Goal: Transaction & Acquisition: Purchase product/service

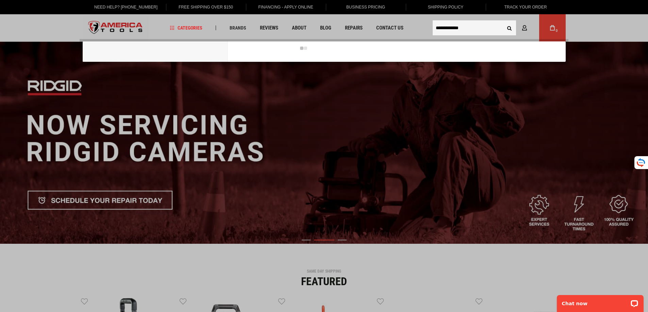
type input "**********"
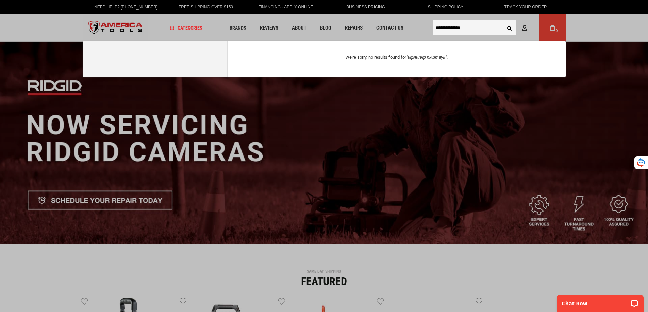
drag, startPoint x: 482, startPoint y: 28, endPoint x: 389, endPoint y: 32, distance: 93.2
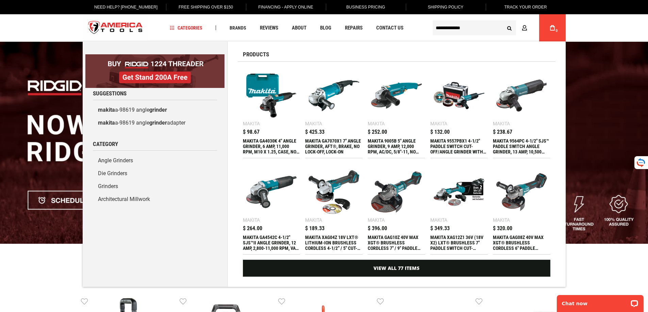
type input "**********"
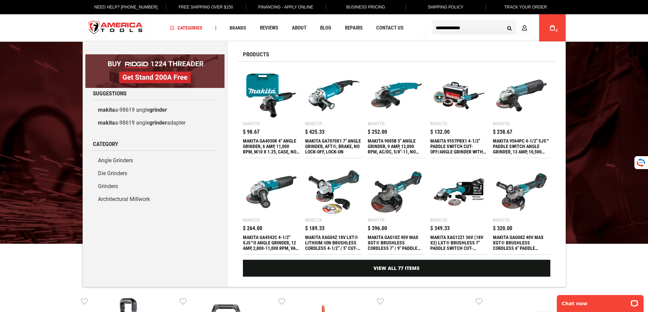
click at [328, 190] on img at bounding box center [333, 192] width 51 height 51
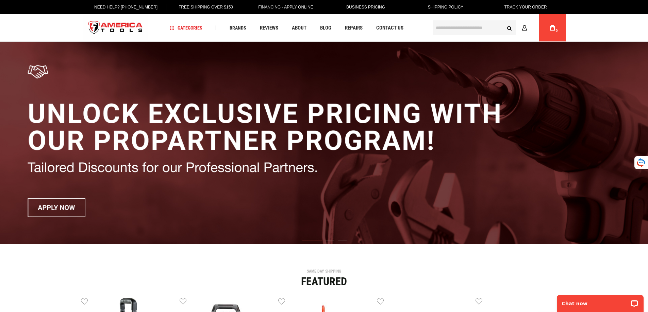
click at [450, 30] on input "text" at bounding box center [473, 27] width 83 height 15
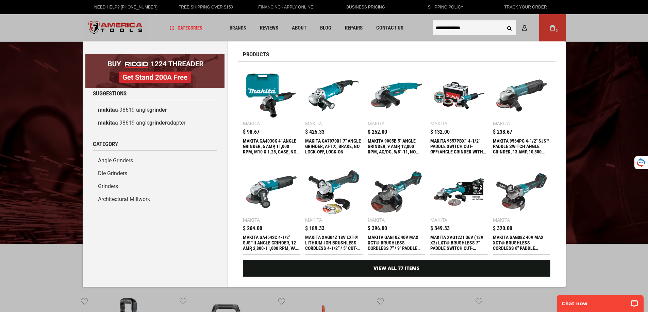
scroll to position [34, 0]
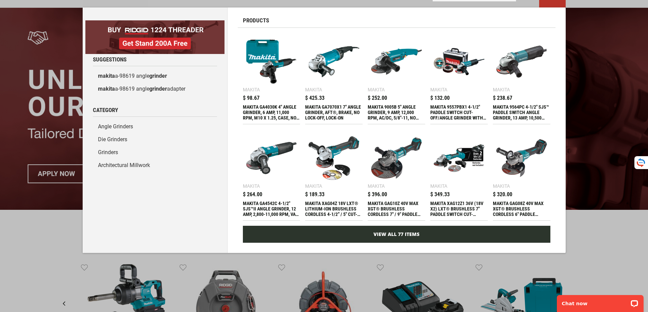
type input "**********"
click at [400, 234] on link "View All 77 Items" at bounding box center [396, 234] width 307 height 17
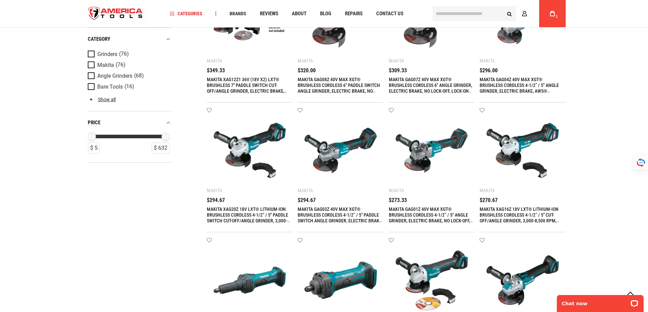
scroll to position [544, 0]
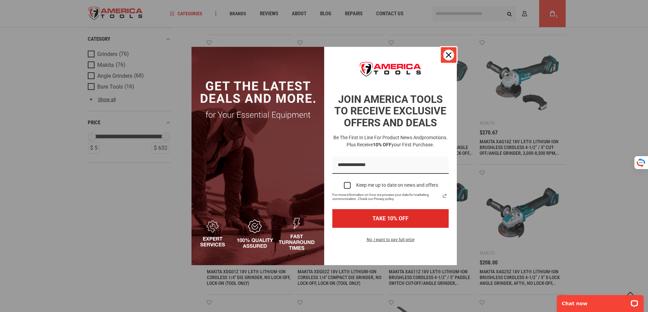
click at [449, 54] on icon "close icon" at bounding box center [448, 54] width 5 height 5
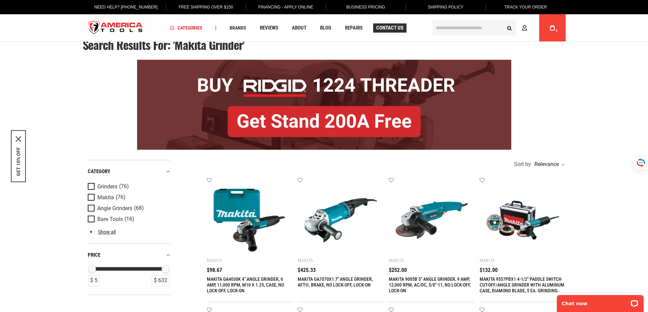
scroll to position [0, 0]
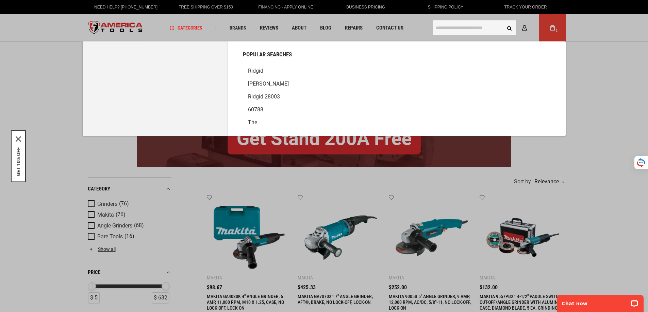
click at [440, 27] on input "text" at bounding box center [473, 27] width 83 height 15
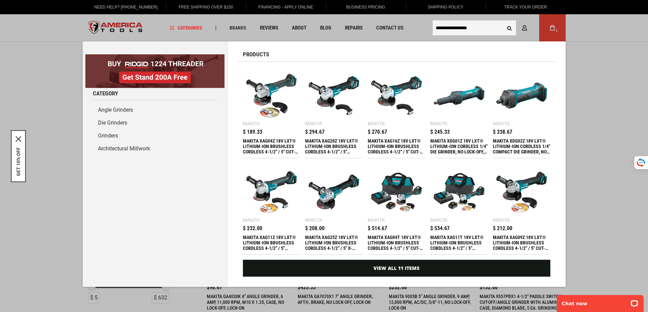
type input "**********"
click at [508, 26] on button "Search" at bounding box center [509, 27] width 13 height 13
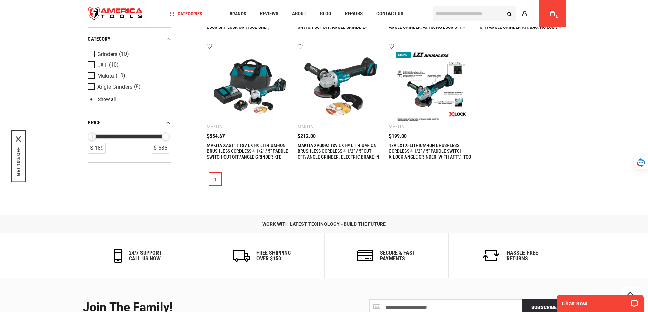
scroll to position [433, 0]
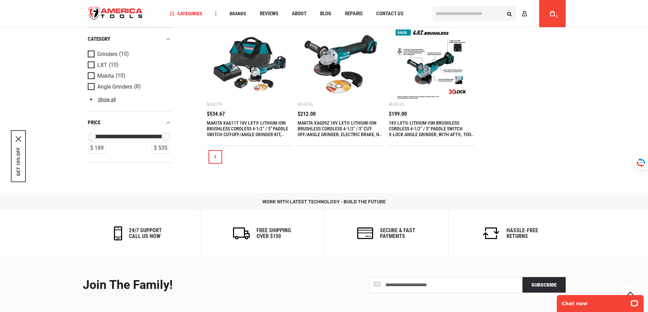
click at [335, 59] on img at bounding box center [340, 64] width 72 height 72
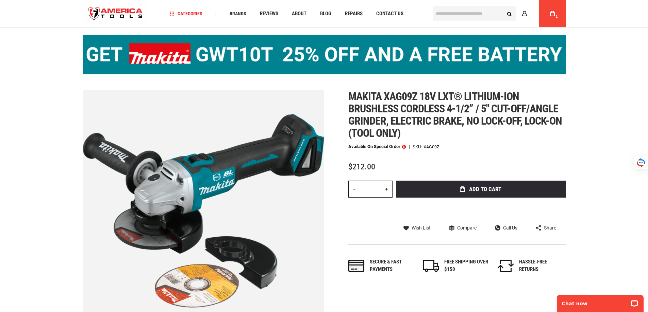
click at [404, 145] on span at bounding box center [404, 146] width 4 height 5
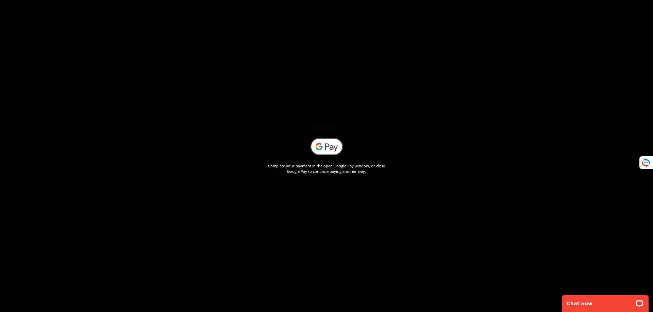
scroll to position [34, 0]
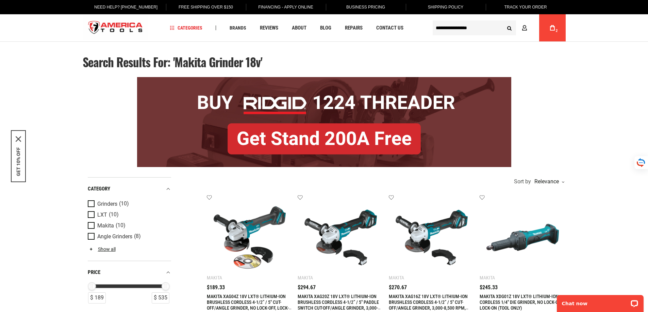
click at [98, 249] on link "Show all" at bounding box center [102, 249] width 28 height 5
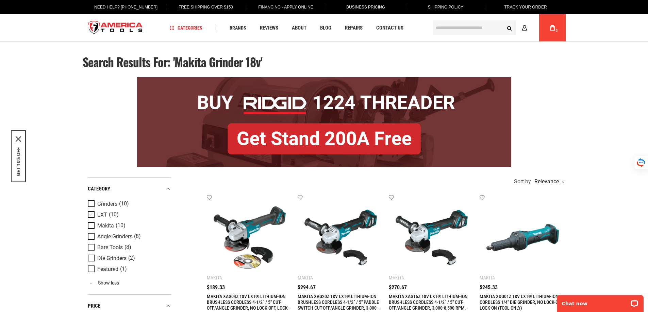
click at [91, 214] on span "Product Filters" at bounding box center [93, 214] width 10 height 7
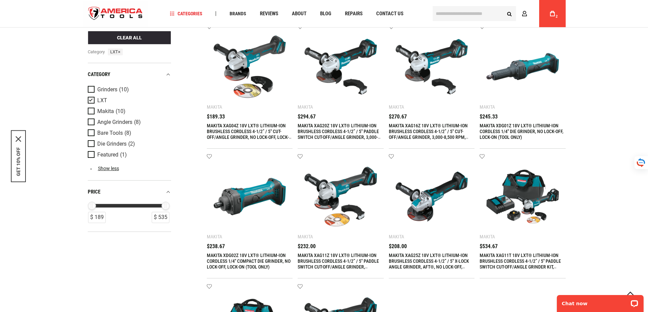
scroll to position [136, 0]
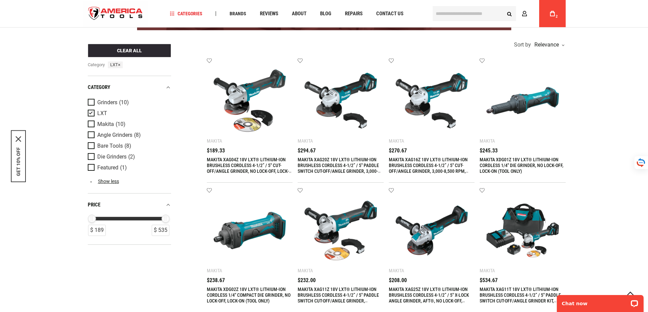
click at [243, 96] on img at bounding box center [249, 101] width 72 height 72
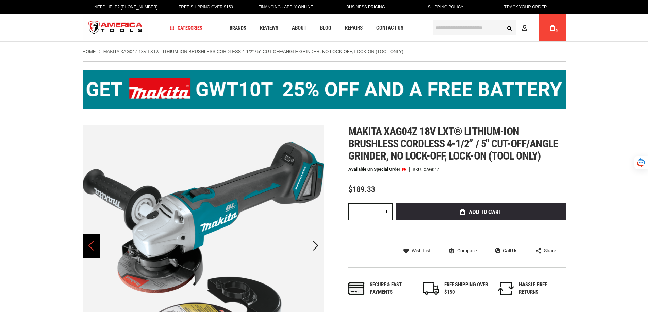
click at [91, 247] on div "Previous" at bounding box center [91, 246] width 17 height 24
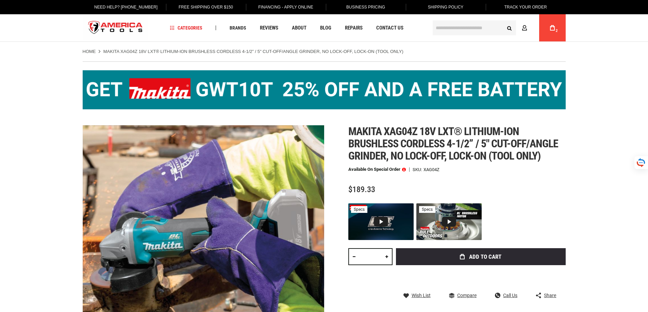
click at [92, 246] on div "Previous" at bounding box center [91, 246] width 17 height 24
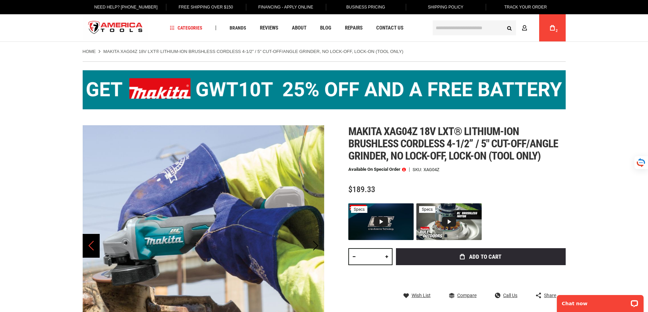
click at [92, 246] on div "Previous" at bounding box center [91, 246] width 17 height 24
